Goal: Find specific page/section: Find specific page/section

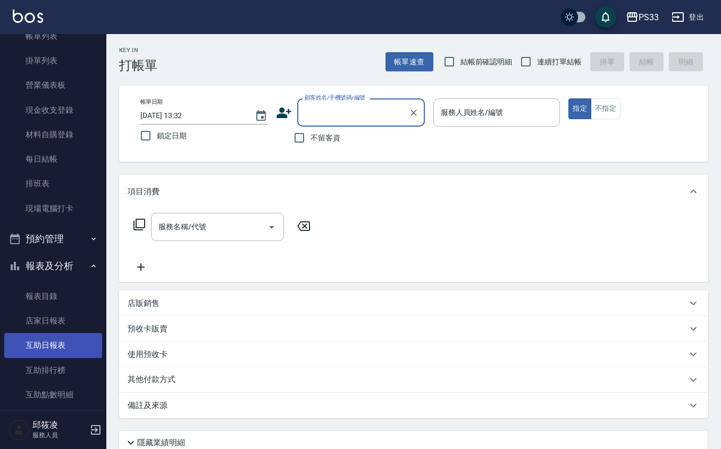
scroll to position [141, 0]
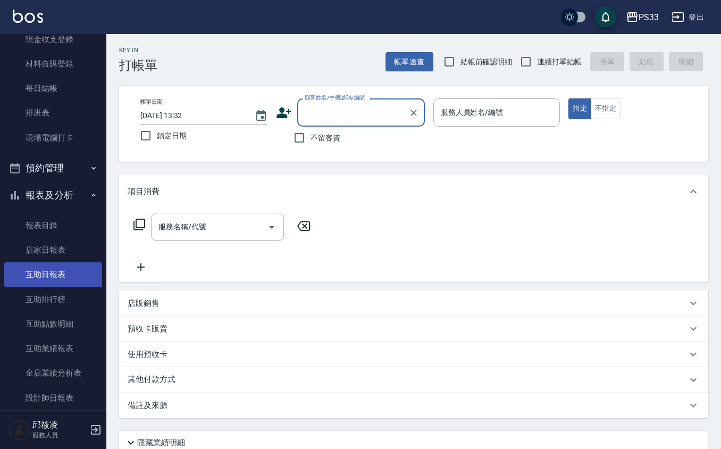
click at [41, 281] on link "互助日報表" at bounding box center [53, 274] width 98 height 24
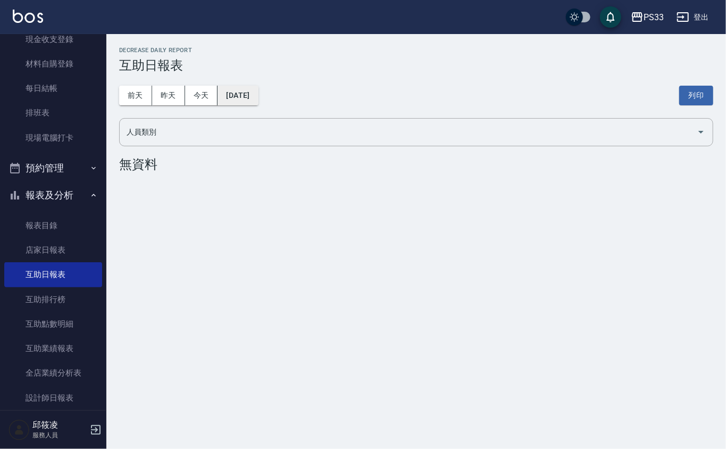
click at [247, 88] on button "[DATE]" at bounding box center [237, 96] width 40 height 20
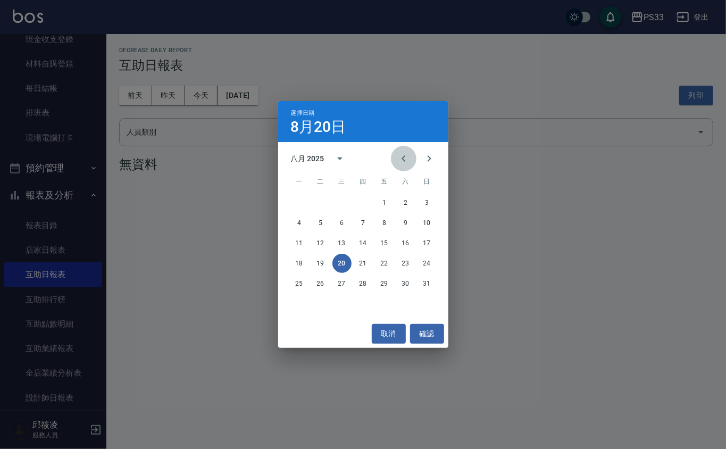
click at [398, 155] on icon "Previous month" at bounding box center [403, 158] width 13 height 13
click at [402, 203] on button "3" at bounding box center [405, 202] width 19 height 19
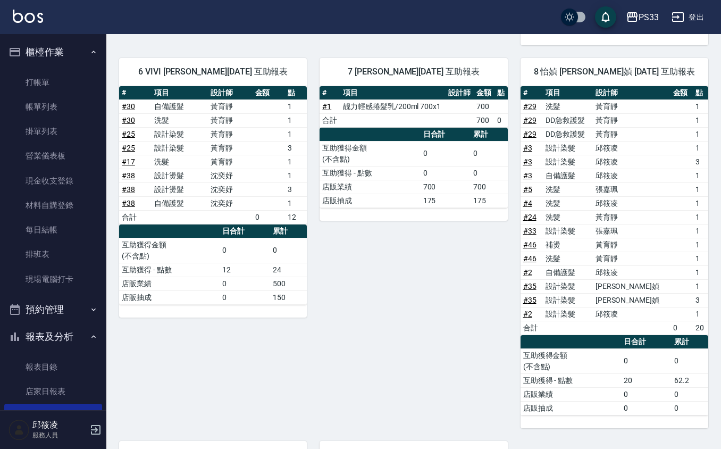
drag, startPoint x: 75, startPoint y: 287, endPoint x: 105, endPoint y: 252, distance: 46.0
click at [75, 287] on link "現場電腦打卡" at bounding box center [53, 279] width 98 height 24
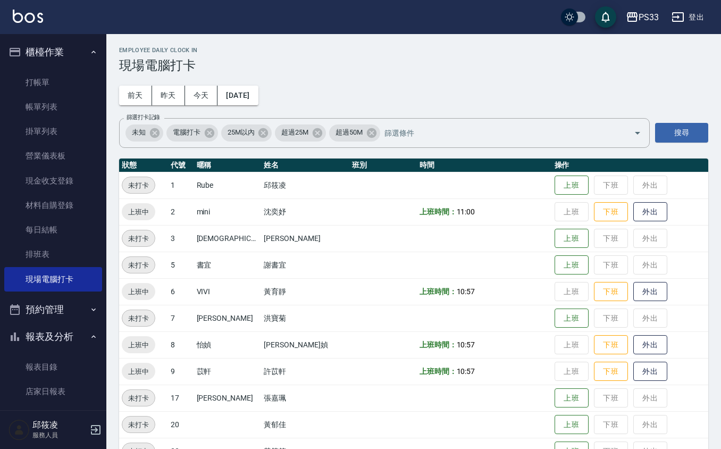
drag, startPoint x: 247, startPoint y: 199, endPoint x: 141, endPoint y: -21, distance: 243.7
